Goal: Task Accomplishment & Management: Use online tool/utility

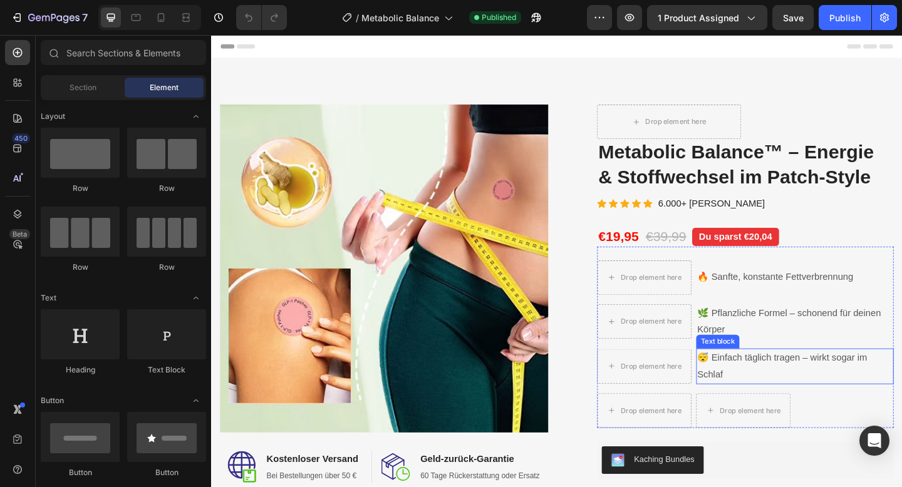
click at [756, 383] on p "😴 Einfach täglich tragen – wirkt sogar im Schlaf" at bounding box center [845, 396] width 212 height 36
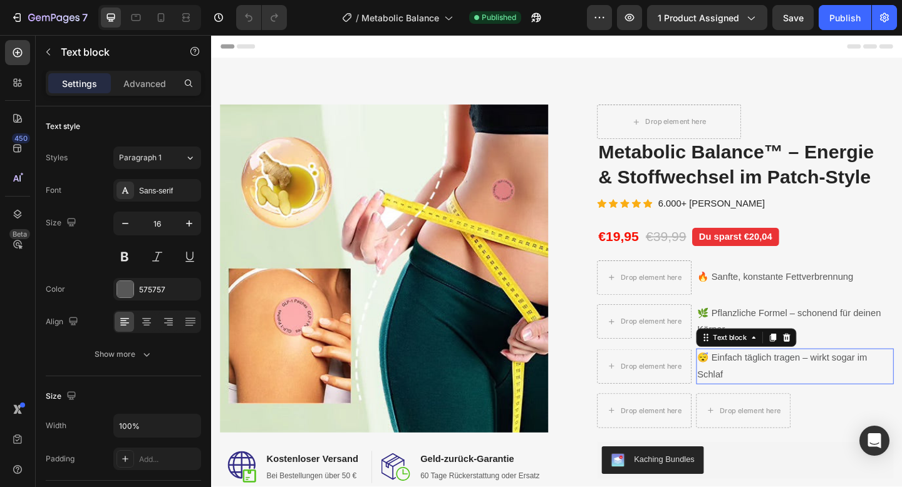
click at [756, 383] on p "😴 Einfach täglich tragen – wirkt sogar im Schlaf" at bounding box center [845, 396] width 212 height 36
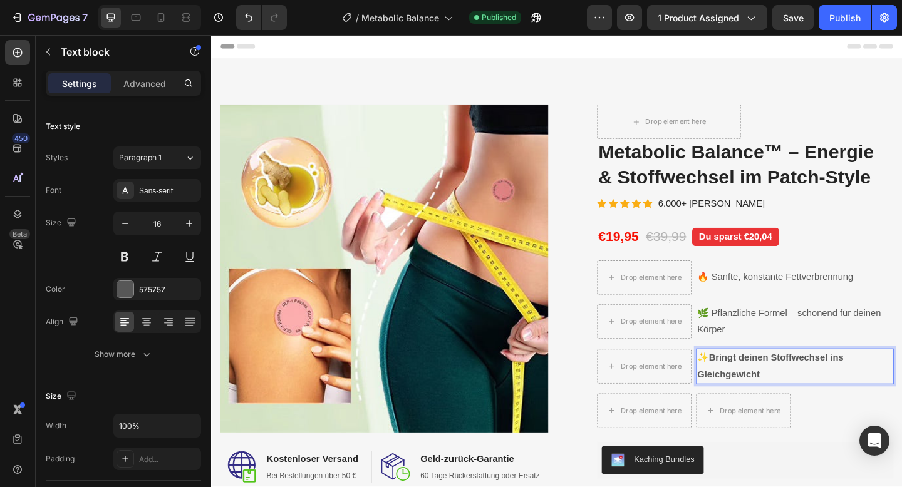
click at [772, 388] on strong "Bringt deinen Stoffwechsel ins Gleichgewicht" at bounding box center [818, 395] width 159 height 29
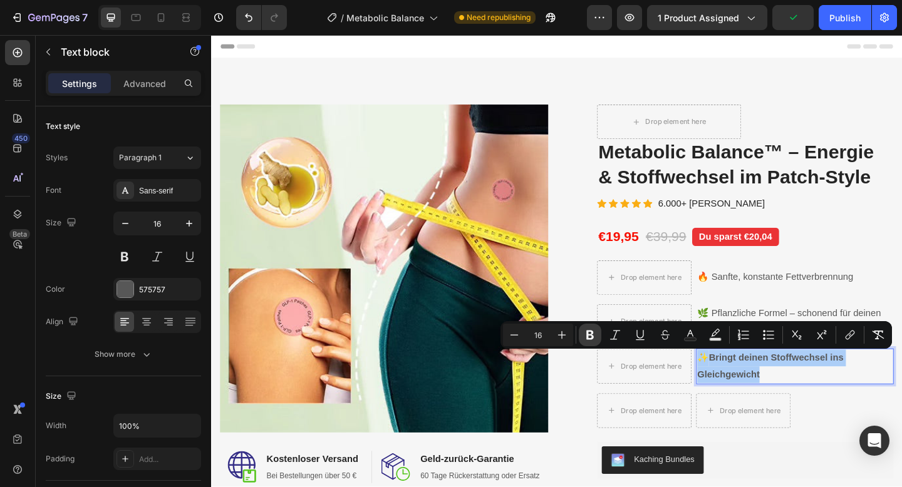
click at [595, 333] on icon "Editor contextual toolbar" at bounding box center [590, 335] width 13 height 13
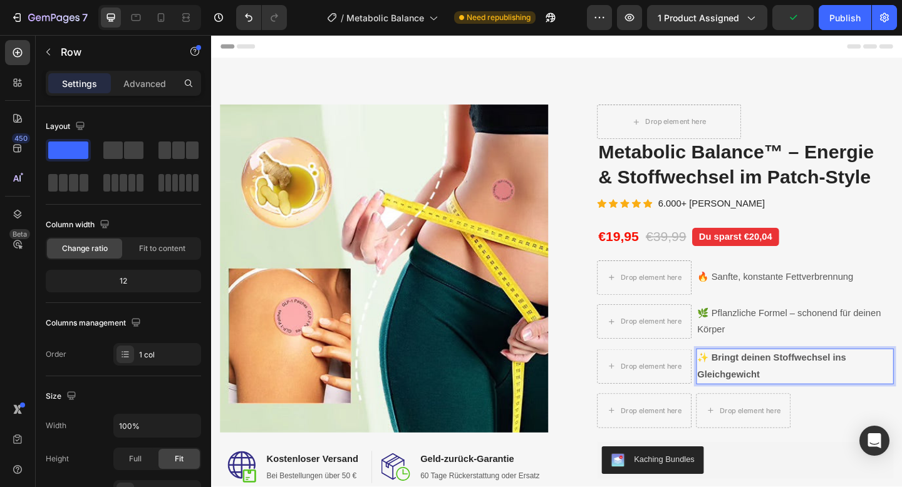
click at [629, 359] on div "Drop element here (P) Images & Gallery Row Metabolic Balance™ – Energie & Stoff…" at bounding box center [774, 413] width 357 height 604
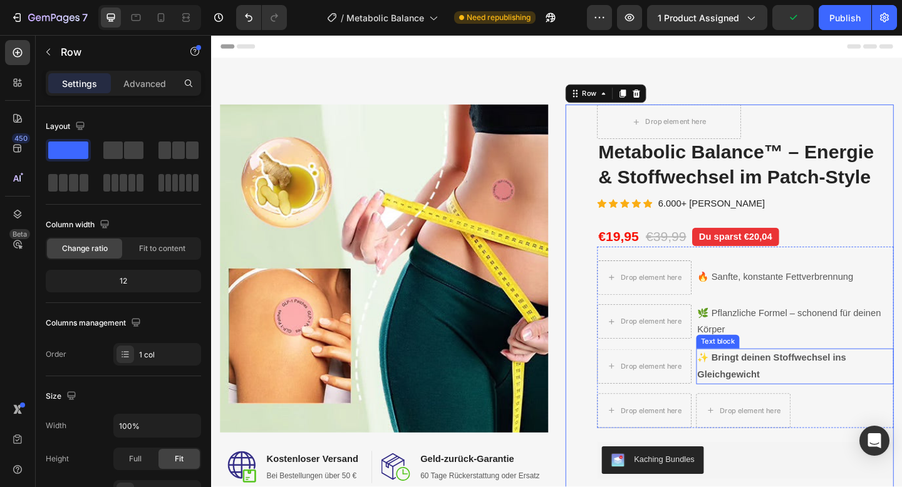
click at [756, 391] on strong "✨ Bringt deinen Stoffwechsel ins Gleichgewicht" at bounding box center [820, 395] width 162 height 29
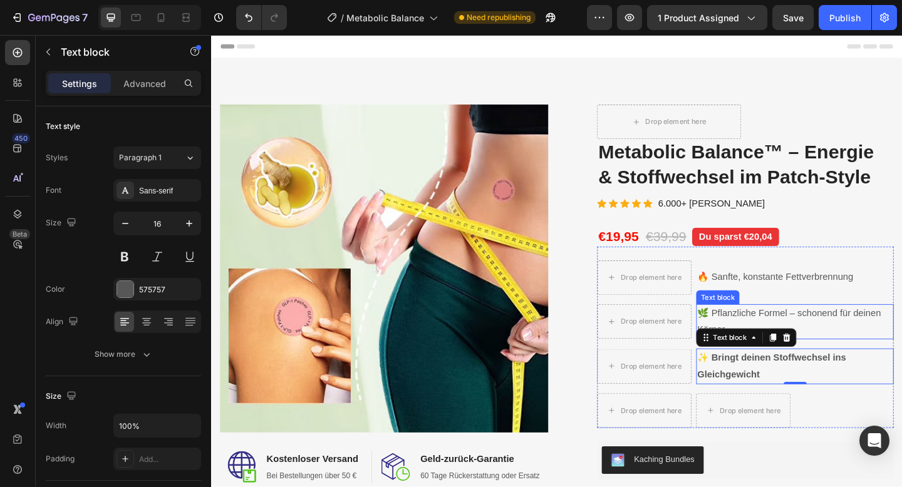
click at [786, 337] on p "🌿 Pflanzliche Formel – schonend für deinen Körper" at bounding box center [845, 347] width 212 height 36
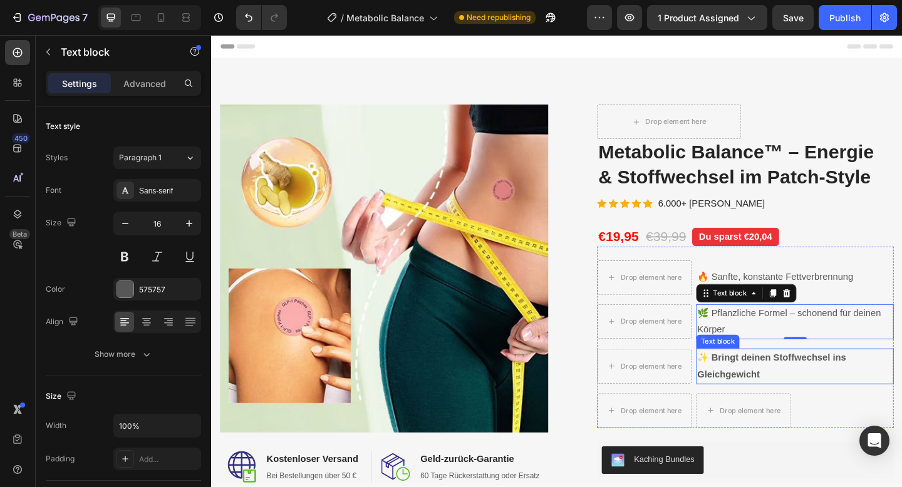
click at [779, 394] on p "✨ Bringt deinen Stoffwechsel ins Gleichgewicht" at bounding box center [845, 396] width 212 height 36
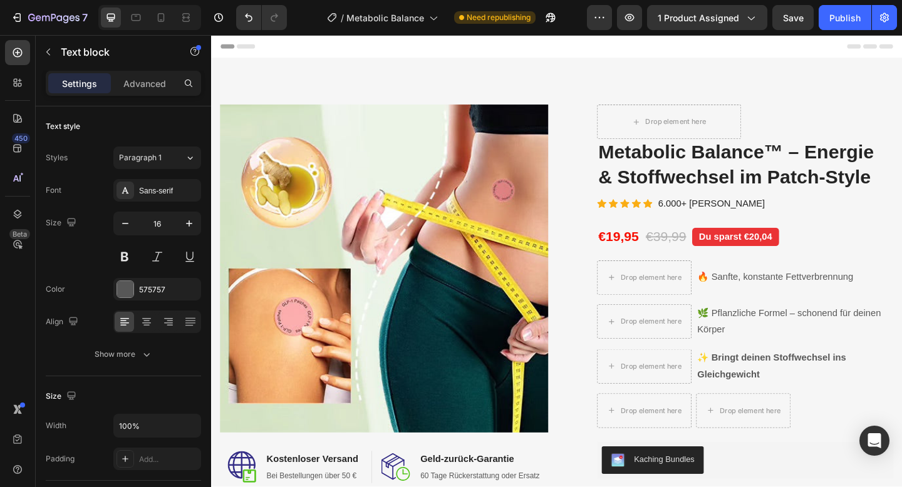
click at [779, 393] on p "✨ Bringt deinen Stoffwechsel ins Gleichgewicht" at bounding box center [845, 396] width 212 height 36
click at [761, 385] on strong "✨ Bringt deinen Stoffwechsel ins Gleichgewicht" at bounding box center [820, 395] width 162 height 29
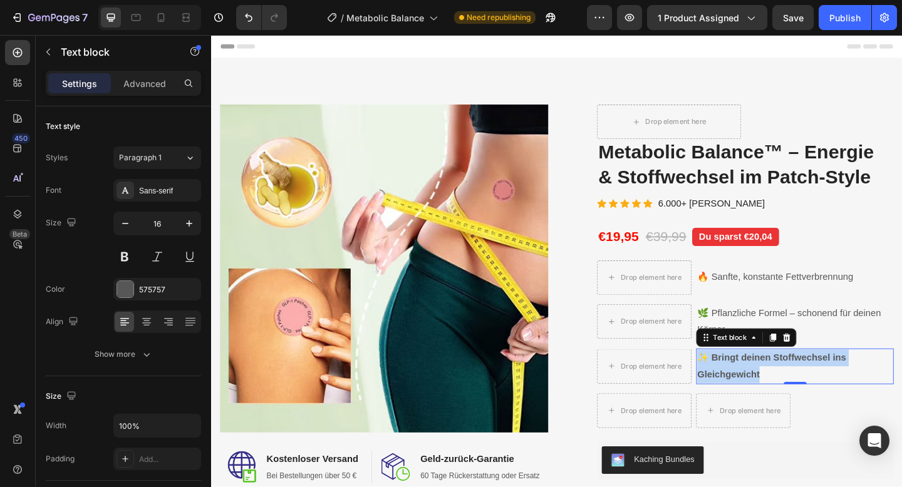
click at [761, 385] on strong "✨ Bringt deinen Stoffwechsel ins Gleichgewicht" at bounding box center [820, 395] width 162 height 29
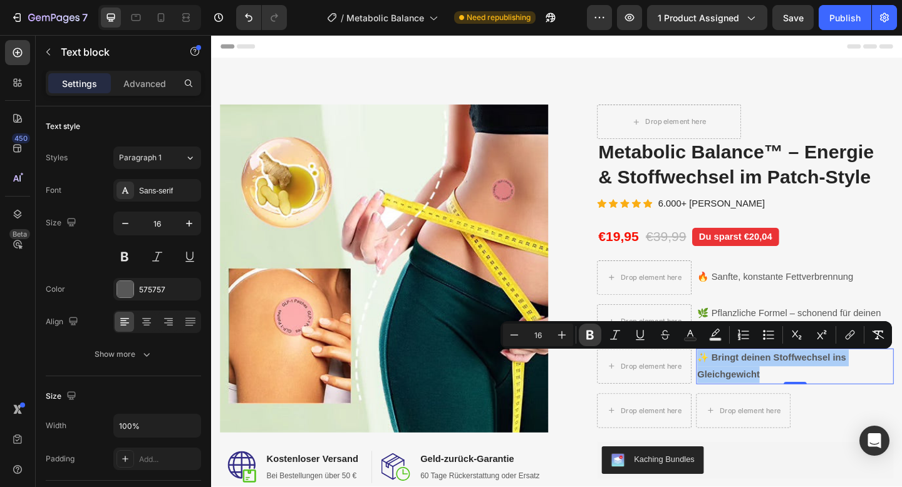
click at [590, 333] on icon "Editor contextual toolbar" at bounding box center [590, 335] width 13 height 13
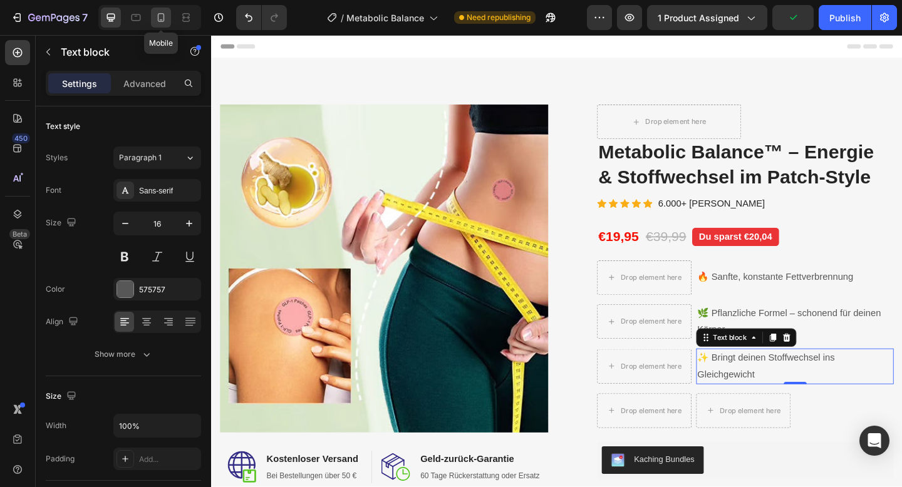
click at [159, 21] on icon at bounding box center [161, 17] width 13 height 13
type input "14"
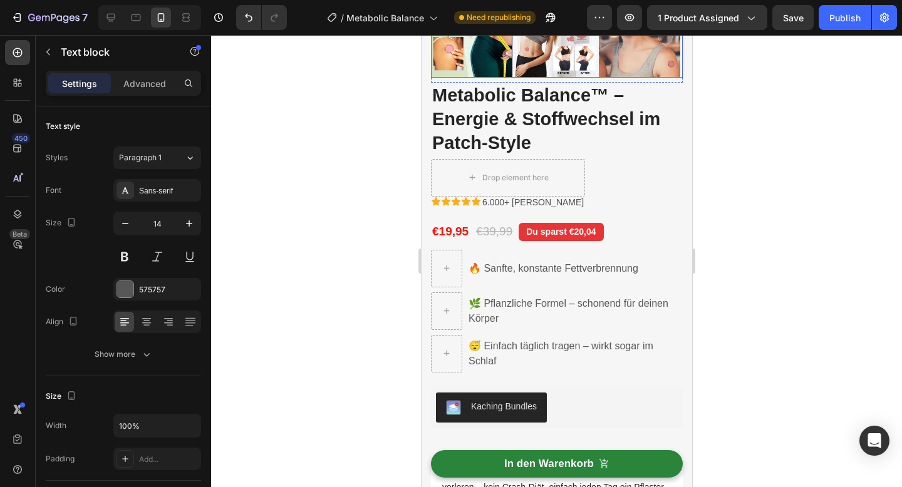
scroll to position [470, 0]
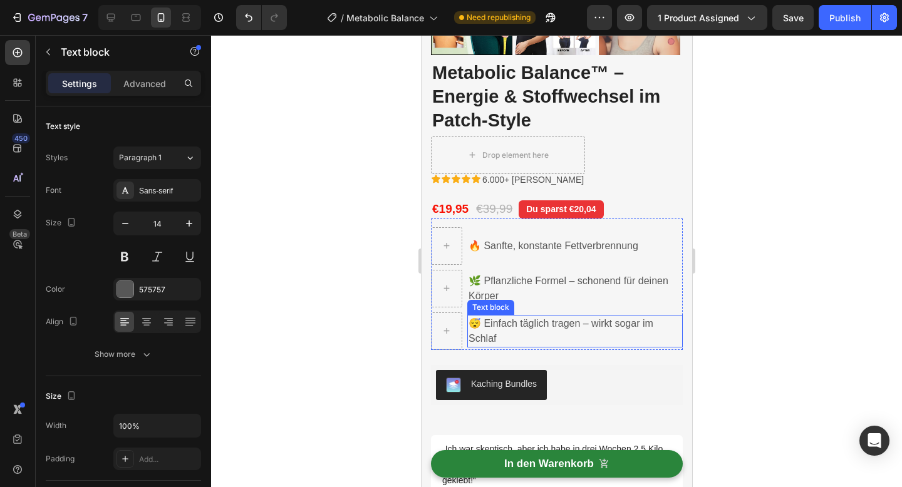
click at [497, 329] on p "😴 Einfach täglich tragen – wirkt sogar im Schlaf" at bounding box center [574, 331] width 213 height 30
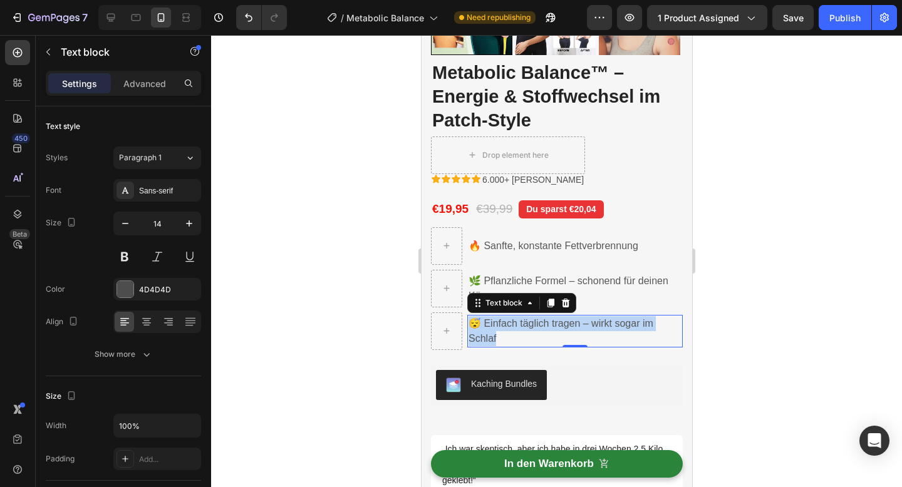
click at [497, 329] on p "😴 Einfach täglich tragen – wirkt sogar im Schlaf" at bounding box center [574, 331] width 213 height 30
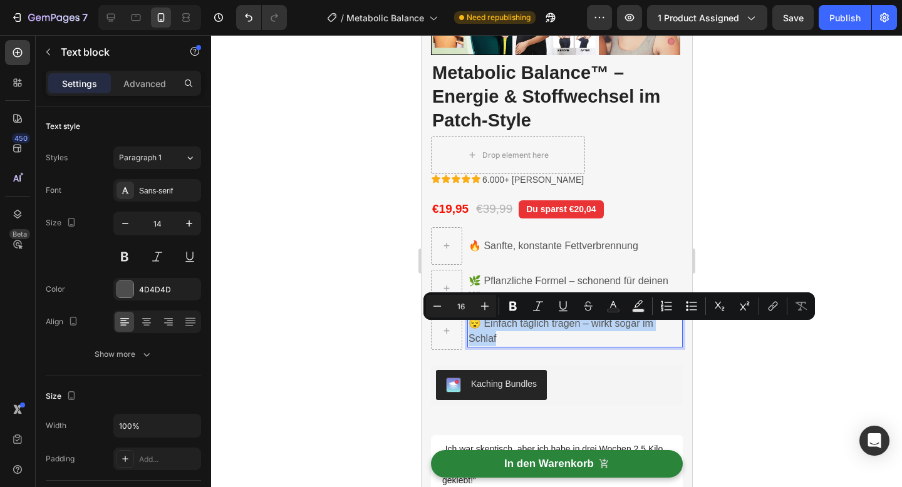
scroll to position [462, 0]
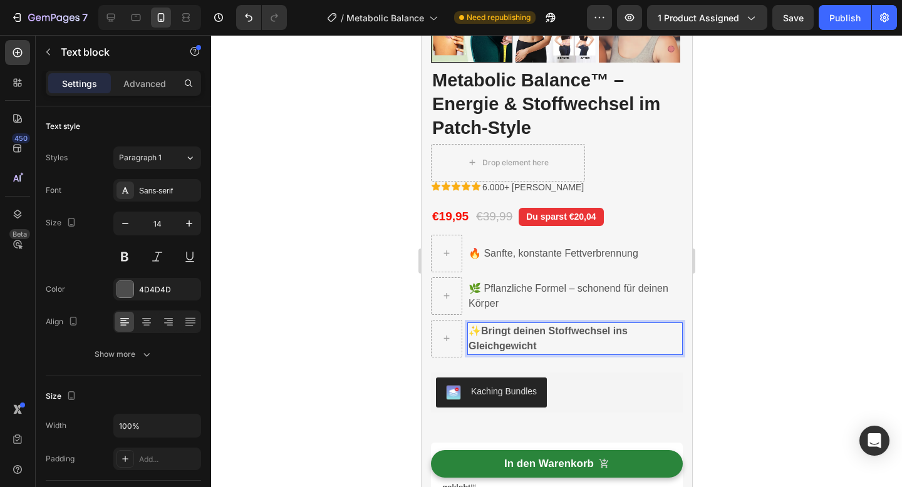
click at [481, 336] on strong "Bringt deinen Stoffwechsel ins Gleichgewicht" at bounding box center [547, 339] width 159 height 26
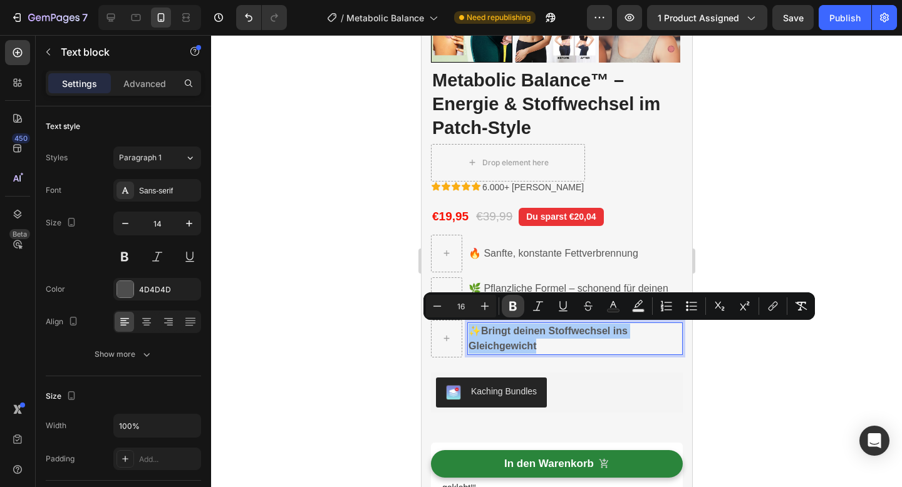
click at [511, 307] on icon "Editor contextual toolbar" at bounding box center [512, 306] width 13 height 13
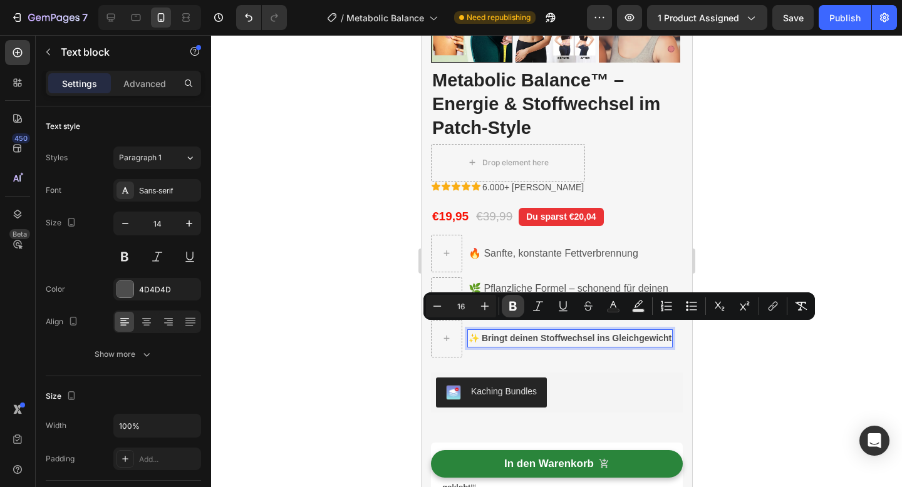
scroll to position [469, 0]
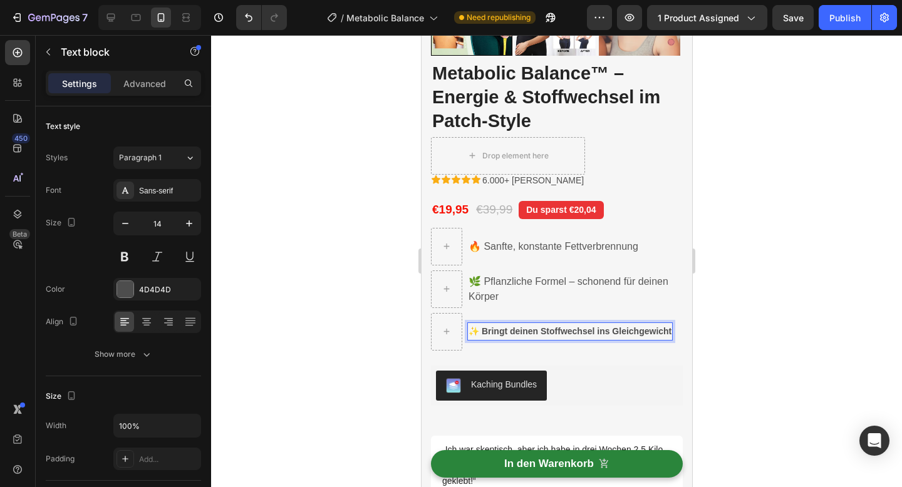
click at [499, 327] on strong "✨ Bringt deinen Stoffwechsel ins Gleichgewicht" at bounding box center [569, 331] width 203 height 10
click at [489, 331] on strong "✨ Bringt deinen Stoffwechsel ins Gleichgewicht" at bounding box center [569, 331] width 203 height 10
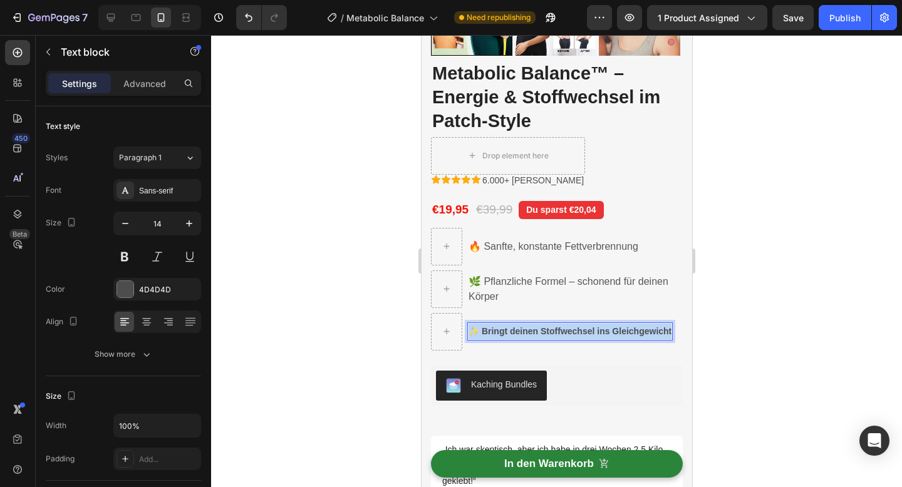
click at [489, 331] on strong "✨ Bringt deinen Stoffwechsel ins Gleichgewicht" at bounding box center [569, 331] width 203 height 10
click at [522, 331] on strong "✨ Bringt deinen Stoffwechsel ins Gleichgewicht" at bounding box center [569, 331] width 203 height 10
click at [528, 331] on strong "✨ Bringt deinen Stoffwechsel ins Gleichgewicht" at bounding box center [569, 331] width 203 height 10
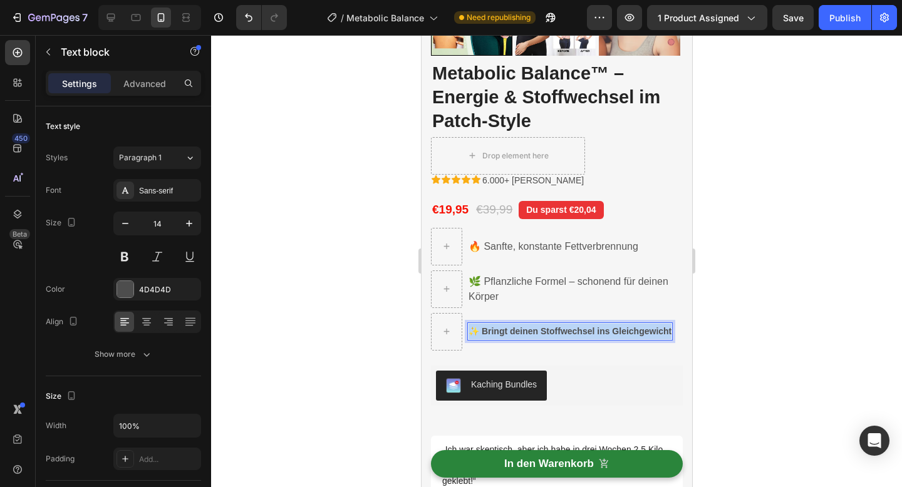
click at [528, 331] on strong "✨ Bringt deinen Stoffwechsel ins Gleichgewicht" at bounding box center [569, 331] width 203 height 10
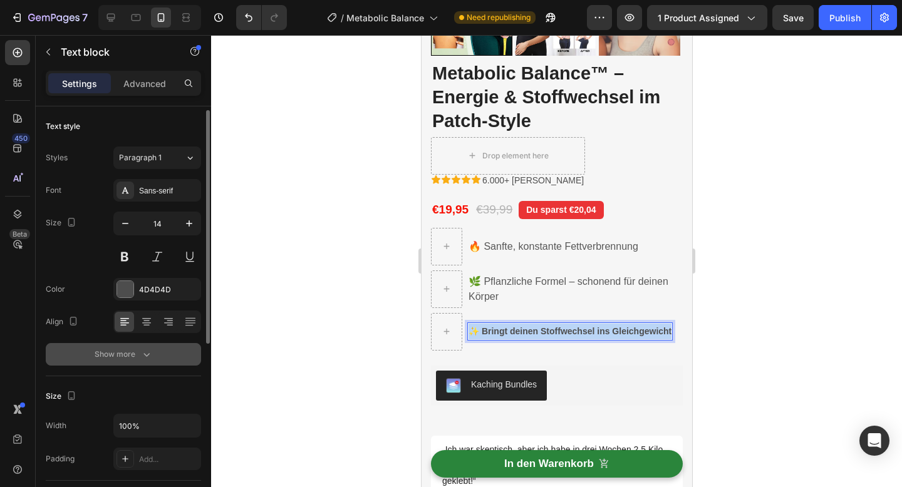
scroll to position [3, 0]
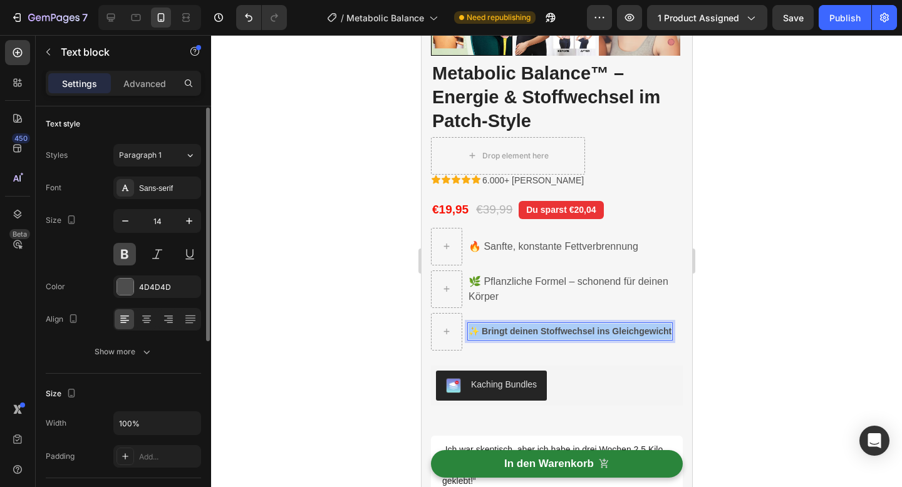
click at [128, 255] on button at bounding box center [124, 254] width 23 height 23
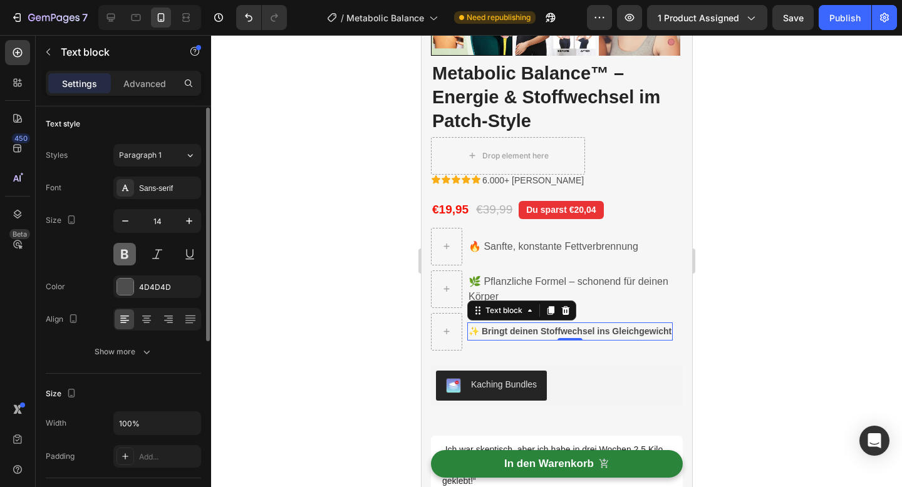
click at [128, 255] on button at bounding box center [124, 254] width 23 height 23
drag, startPoint x: 352, startPoint y: 330, endPoint x: 369, endPoint y: 330, distance: 17.5
click at [352, 330] on div at bounding box center [556, 261] width 691 height 452
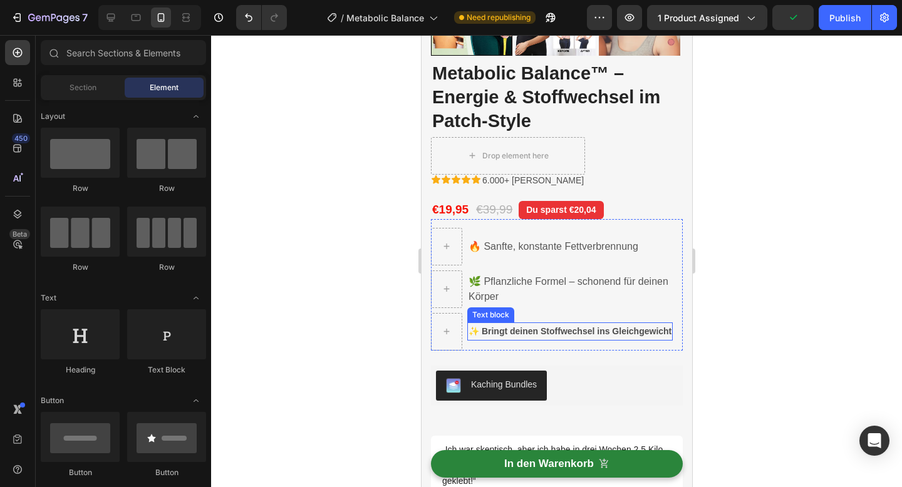
click at [511, 332] on strong "✨ Bringt deinen Stoffwechsel ins Gleichgewicht" at bounding box center [569, 331] width 203 height 10
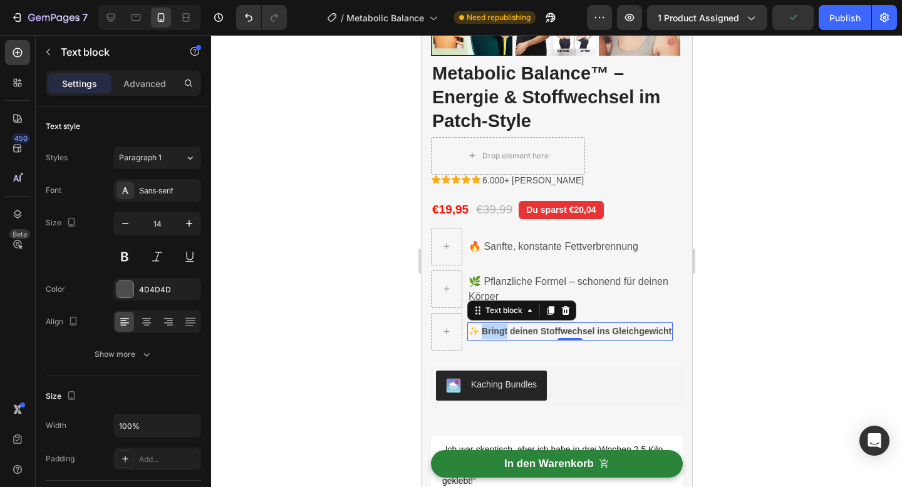
click at [501, 329] on strong "✨ Bringt deinen Stoffwechsel ins Gleichgewicht" at bounding box center [569, 331] width 203 height 10
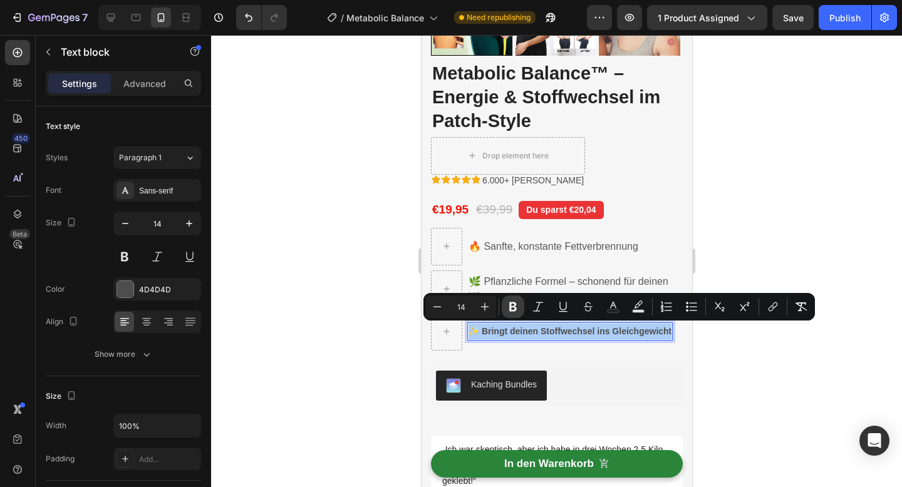
click at [512, 306] on icon "Editor contextual toolbar" at bounding box center [512, 307] width 13 height 13
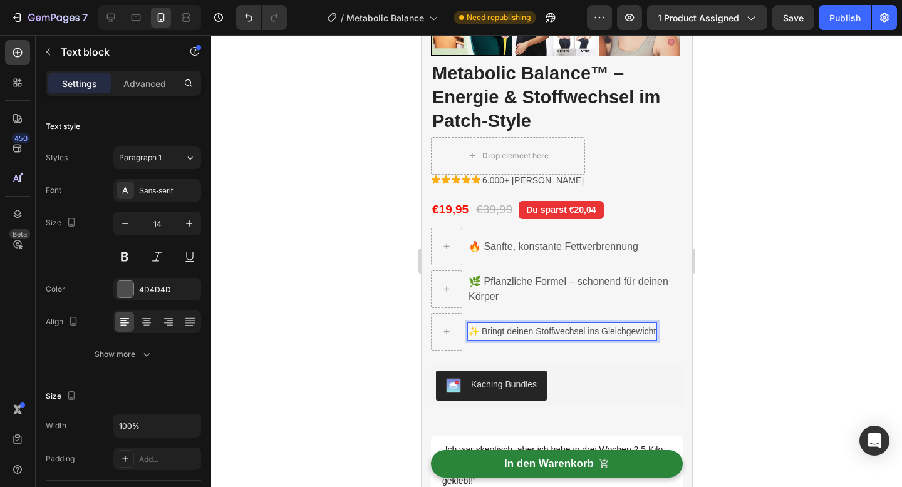
click at [796, 213] on div at bounding box center [556, 261] width 691 height 452
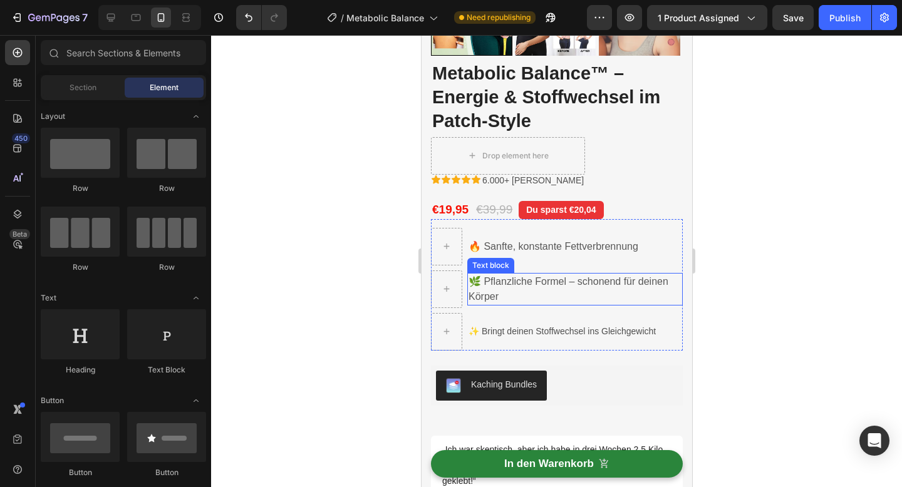
click at [521, 282] on p "🌿 Pflanzliche Formel – schonend für deinen Körper" at bounding box center [574, 289] width 213 height 30
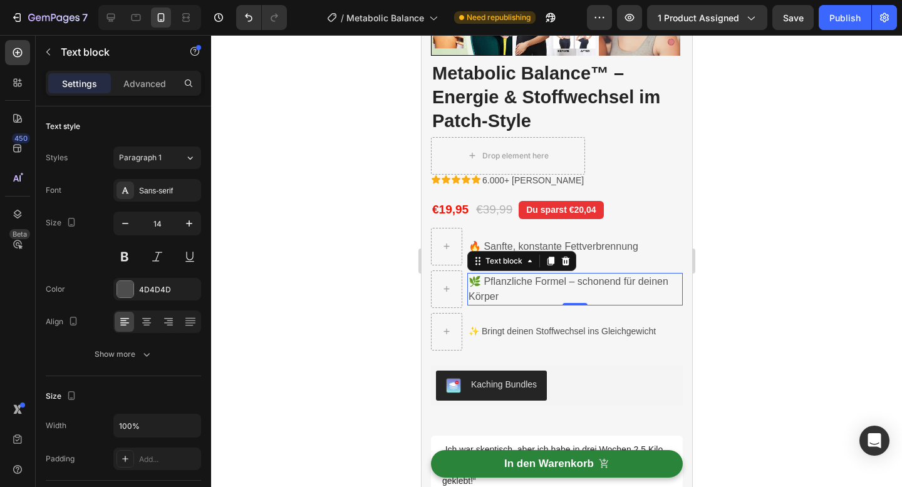
click at [503, 282] on p "🌿 Pflanzliche Formel – schonend für deinen Körper" at bounding box center [574, 289] width 213 height 30
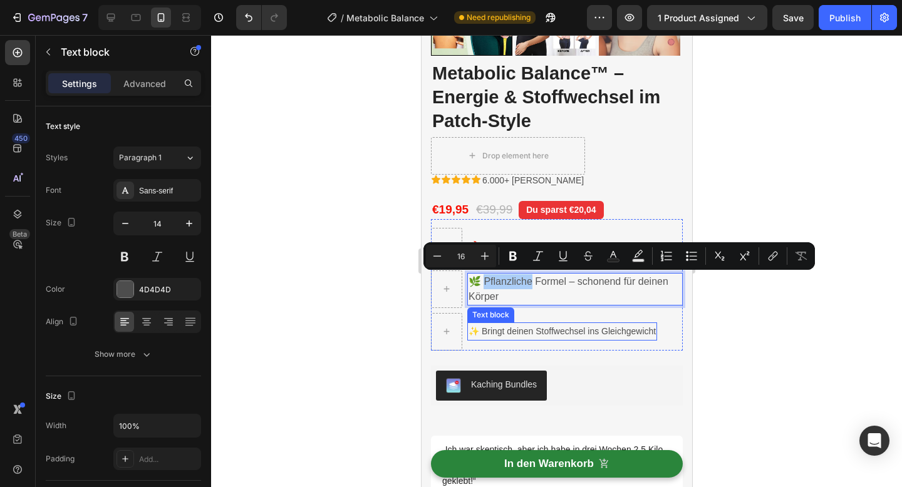
click at [486, 328] on p "✨ Bringt deinen Stoffwechsel ins Gleichgewicht" at bounding box center [561, 332] width 187 height 16
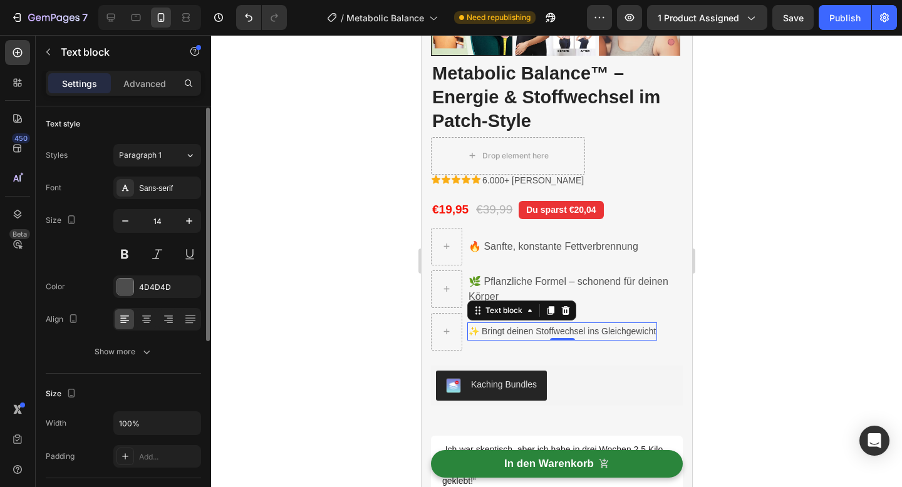
click at [486, 328] on p "✨ Bringt deinen Stoffwechsel ins Gleichgewicht" at bounding box center [561, 332] width 187 height 16
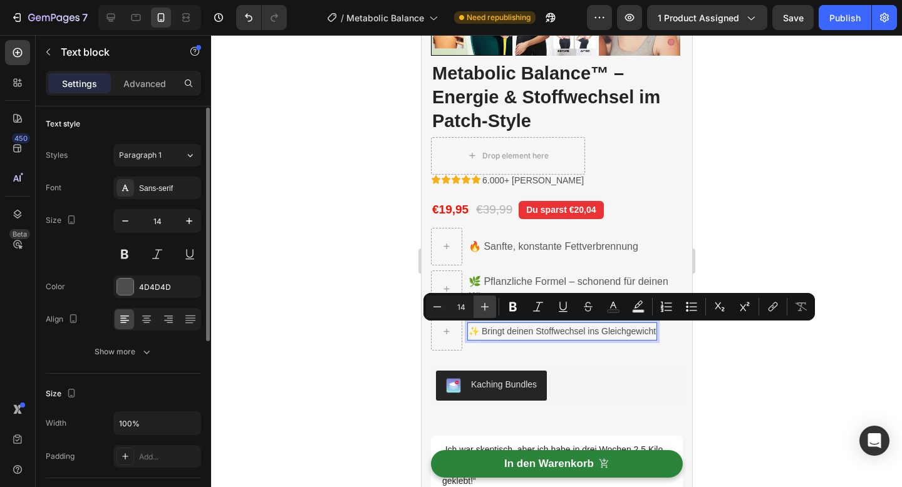
click at [486, 304] on icon "Editor contextual toolbar" at bounding box center [484, 307] width 13 height 13
type input "16"
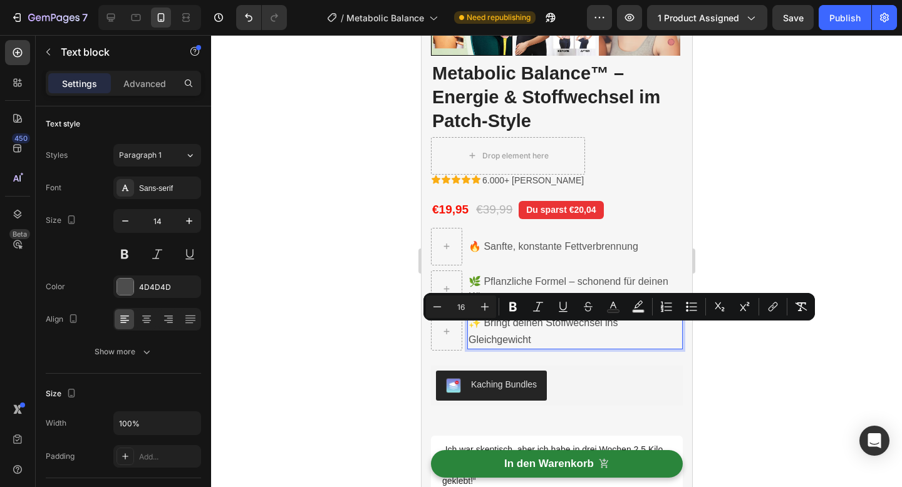
click at [388, 319] on div at bounding box center [556, 261] width 691 height 452
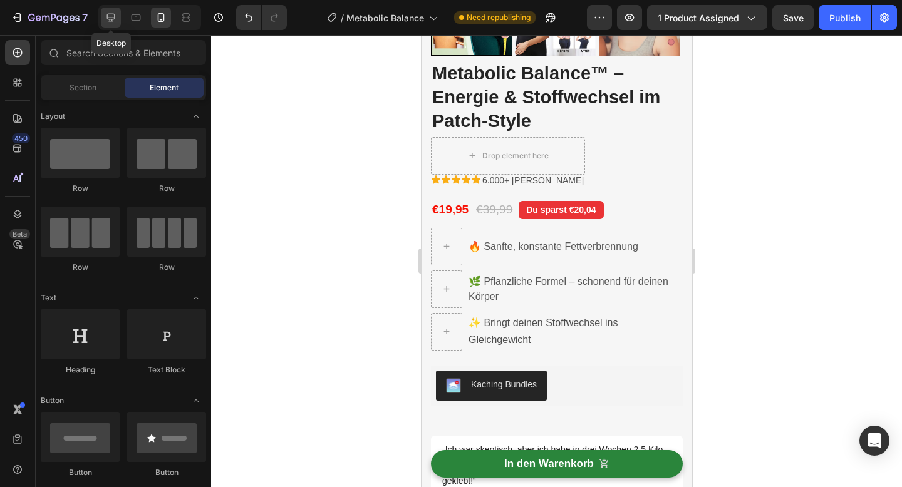
click at [109, 14] on icon at bounding box center [111, 17] width 13 height 13
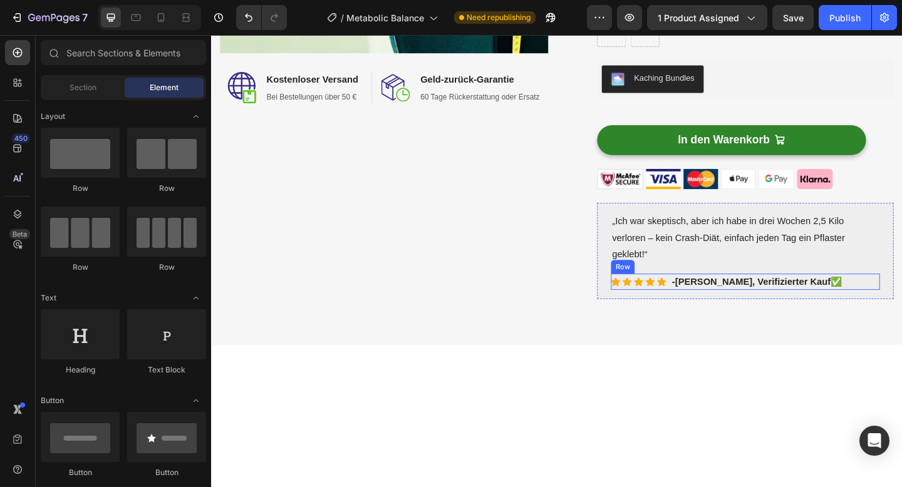
scroll to position [136, 0]
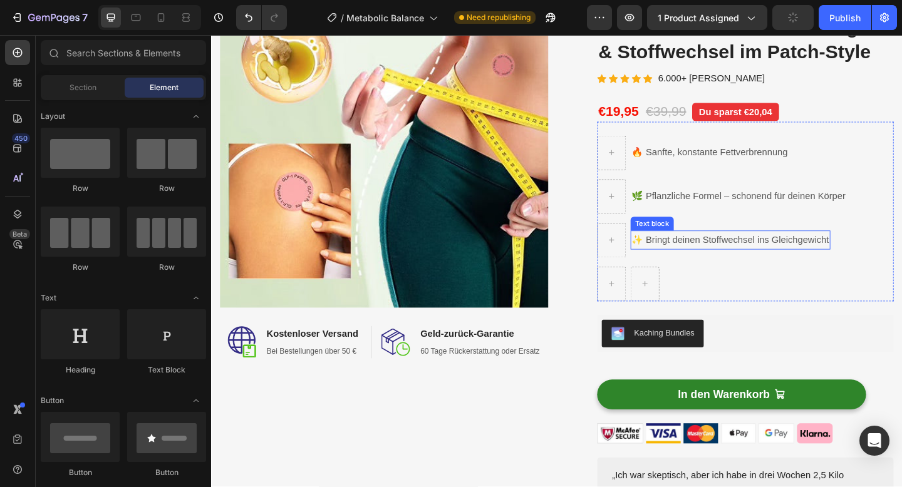
click at [702, 257] on p "✨ Bringt deinen Stoffwechsel ins Gleichgewicht" at bounding box center [775, 258] width 215 height 18
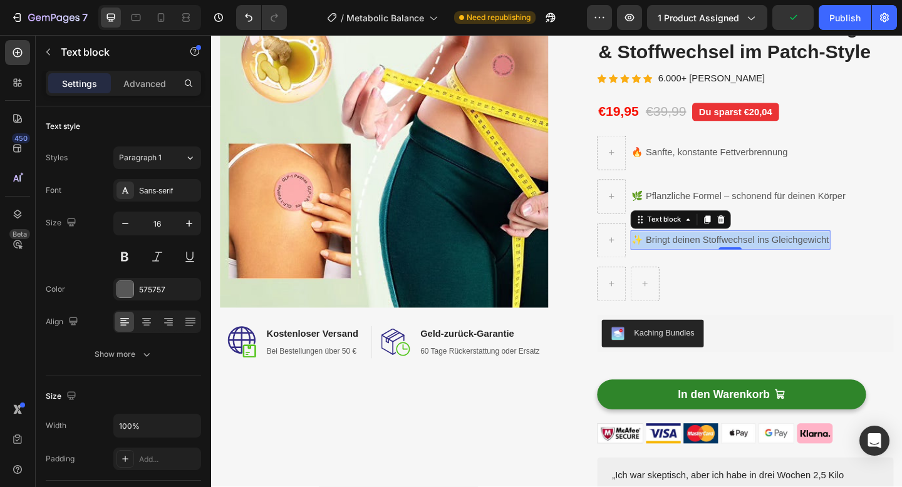
click at [702, 257] on p "✨ Bringt deinen Stoffwechsel ins Gleichgewicht" at bounding box center [775, 258] width 215 height 18
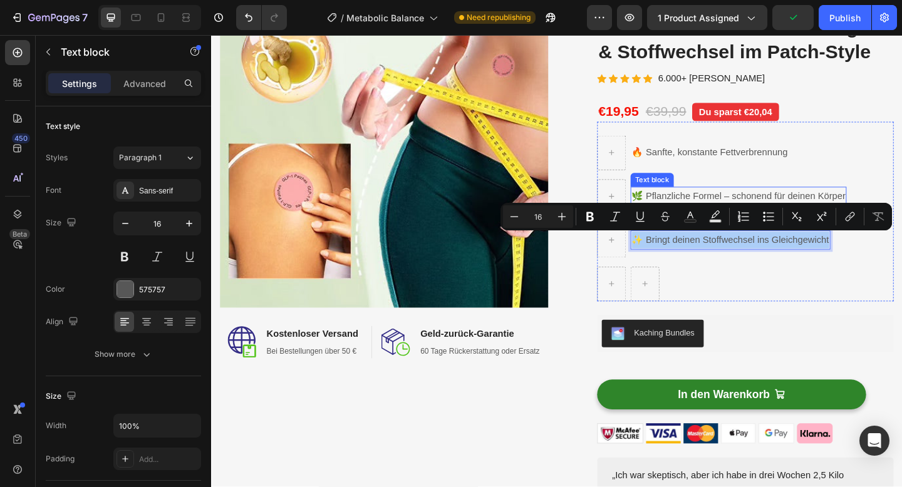
click at [712, 207] on p "🌿 Pflanzliche Formel – schonend für deinen Körper" at bounding box center [784, 211] width 232 height 18
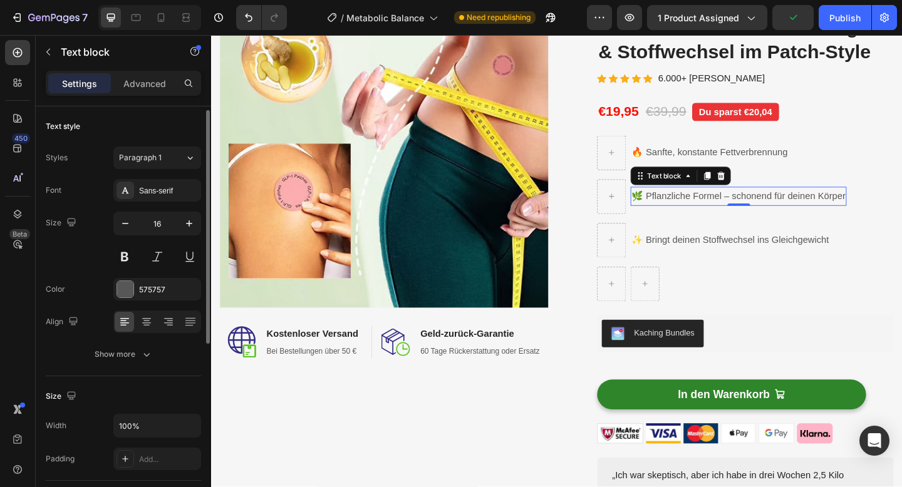
scroll to position [3, 0]
click at [712, 207] on p "🌿 Pflanzliche Formel – schonend für deinen Körper" at bounding box center [784, 211] width 232 height 18
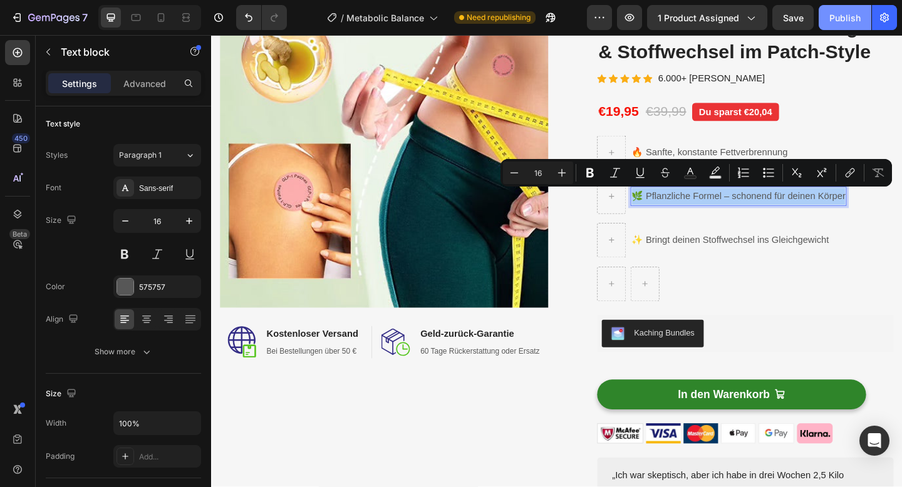
click at [844, 23] on div "Publish" at bounding box center [844, 17] width 31 height 13
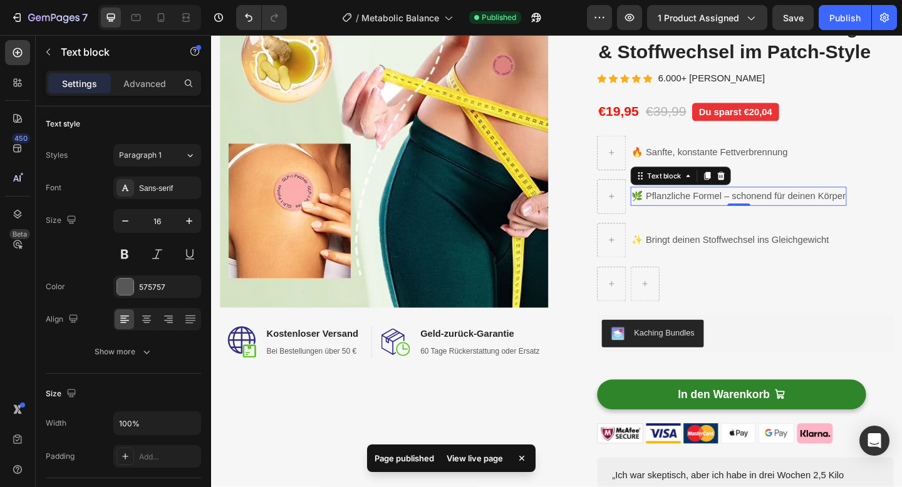
click at [172, 19] on div at bounding box center [149, 17] width 103 height 25
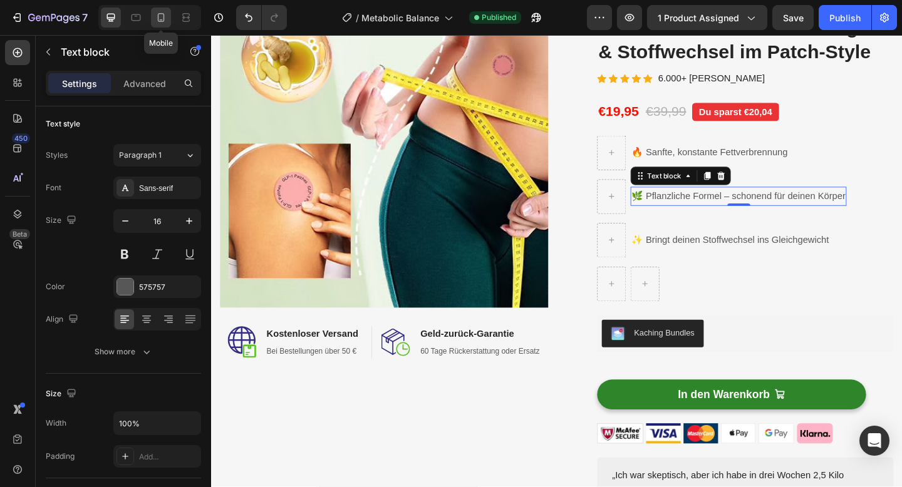
click at [163, 19] on icon at bounding box center [161, 17] width 7 height 9
type input "14"
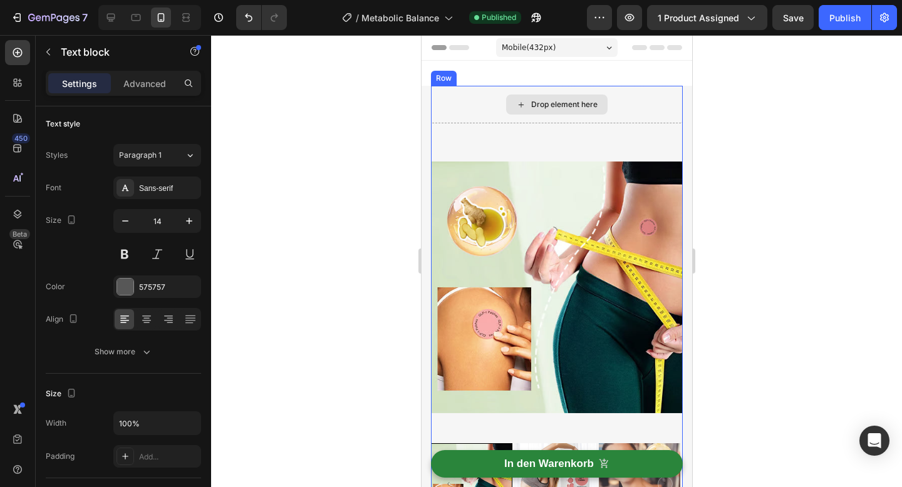
click at [469, 106] on div "Drop element here" at bounding box center [556, 105] width 252 height 38
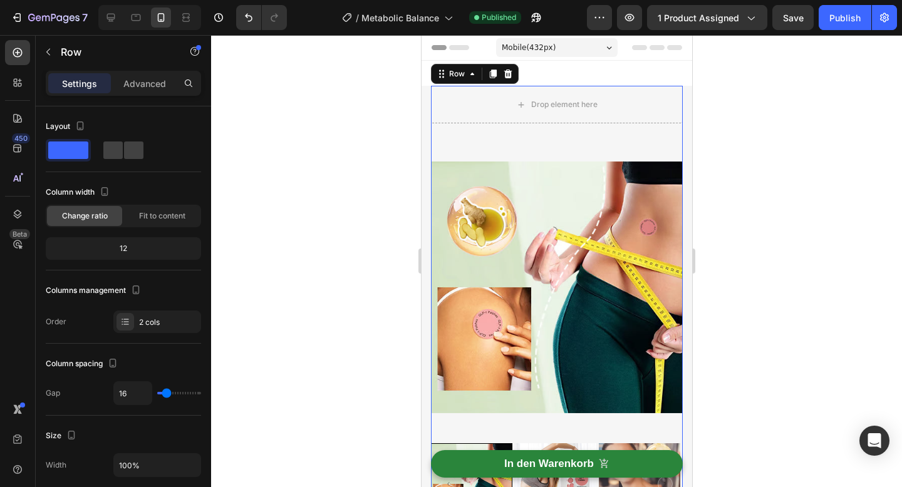
click at [315, 185] on div at bounding box center [556, 261] width 691 height 452
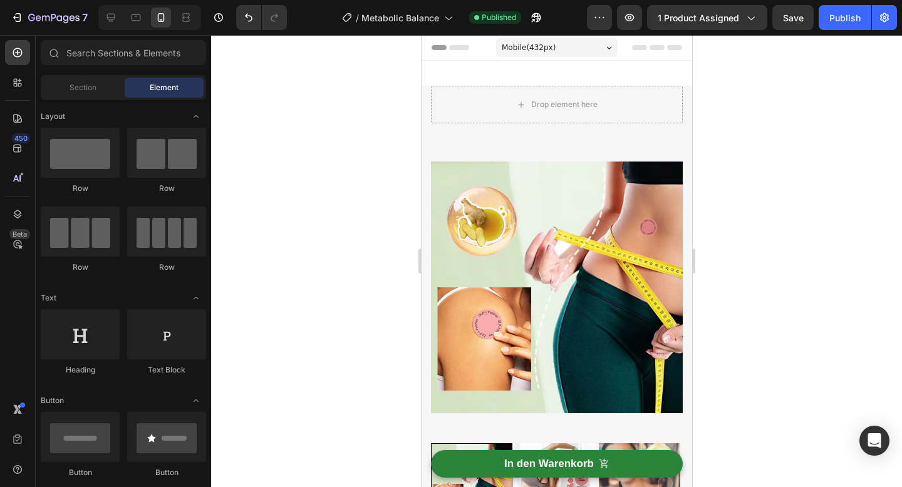
click at [578, 51] on div "Mobile ( 432 px)" at bounding box center [555, 47] width 121 height 19
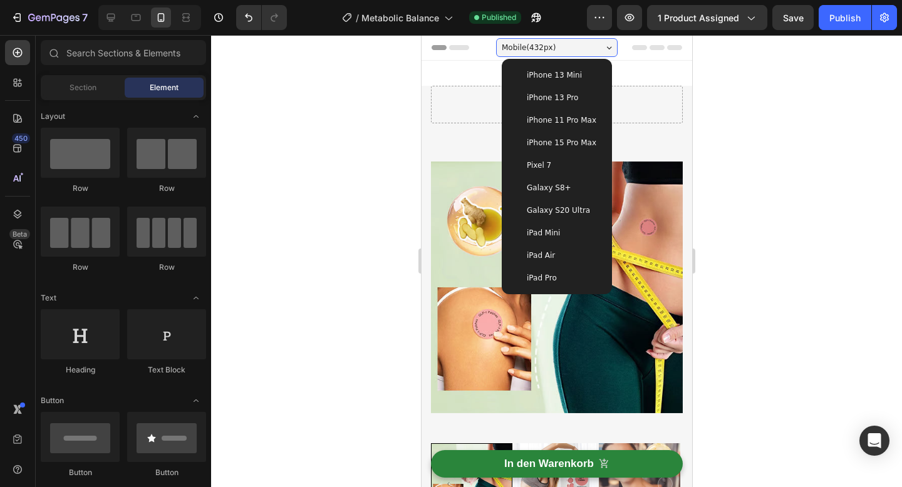
click at [550, 107] on div "iPhone 13 Pro" at bounding box center [556, 97] width 100 height 23
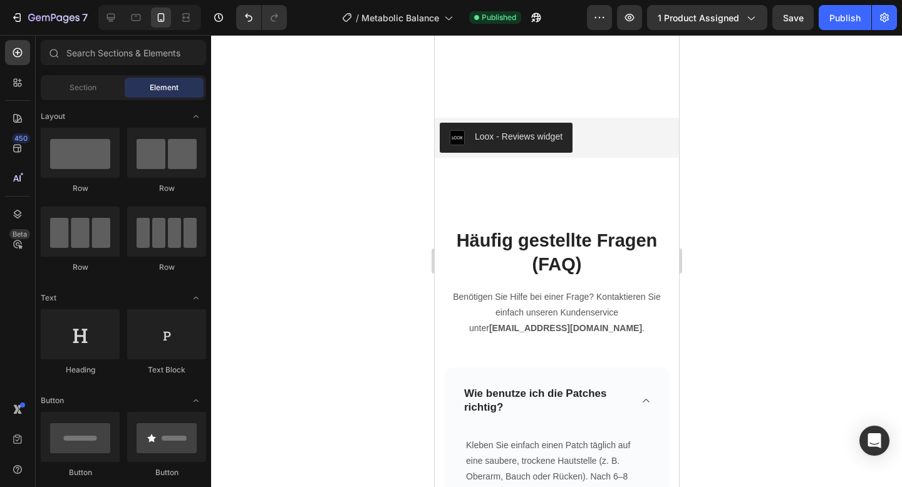
scroll to position [5977, 0]
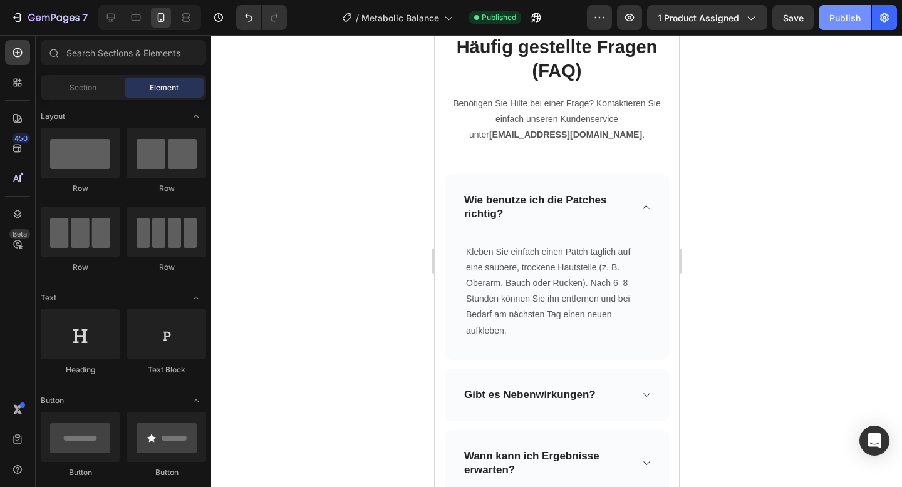
click at [838, 28] on button "Publish" at bounding box center [844, 17] width 53 height 25
